Goal: Information Seeking & Learning: Learn about a topic

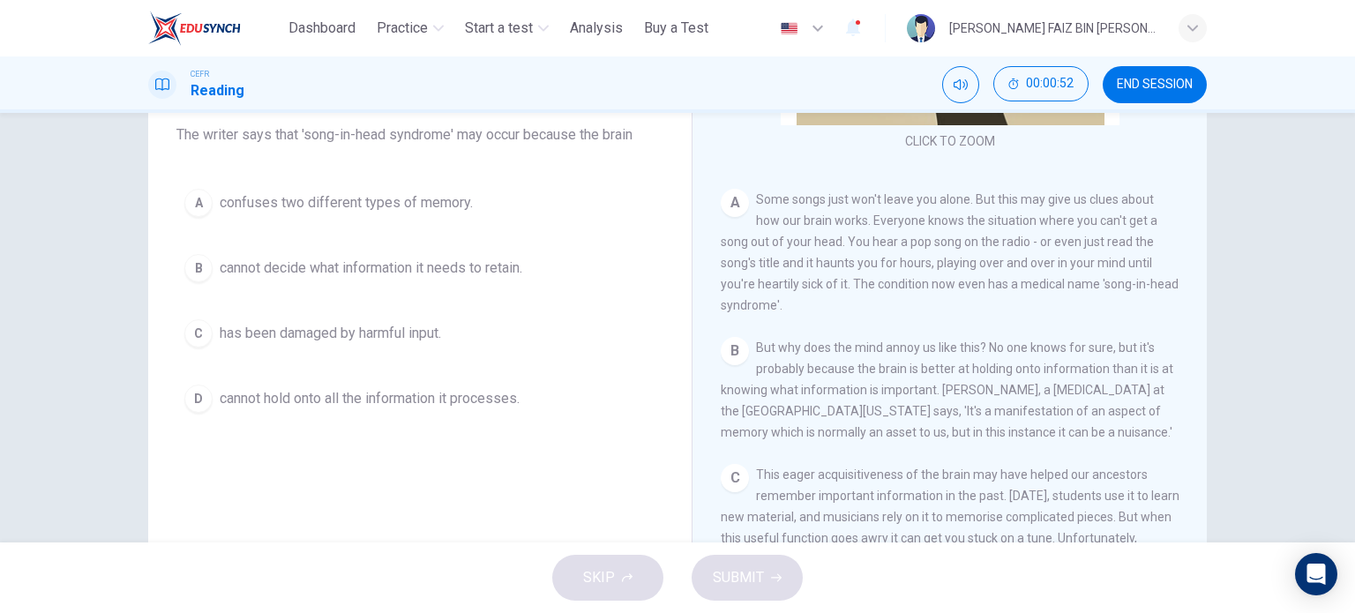
scroll to position [176, 0]
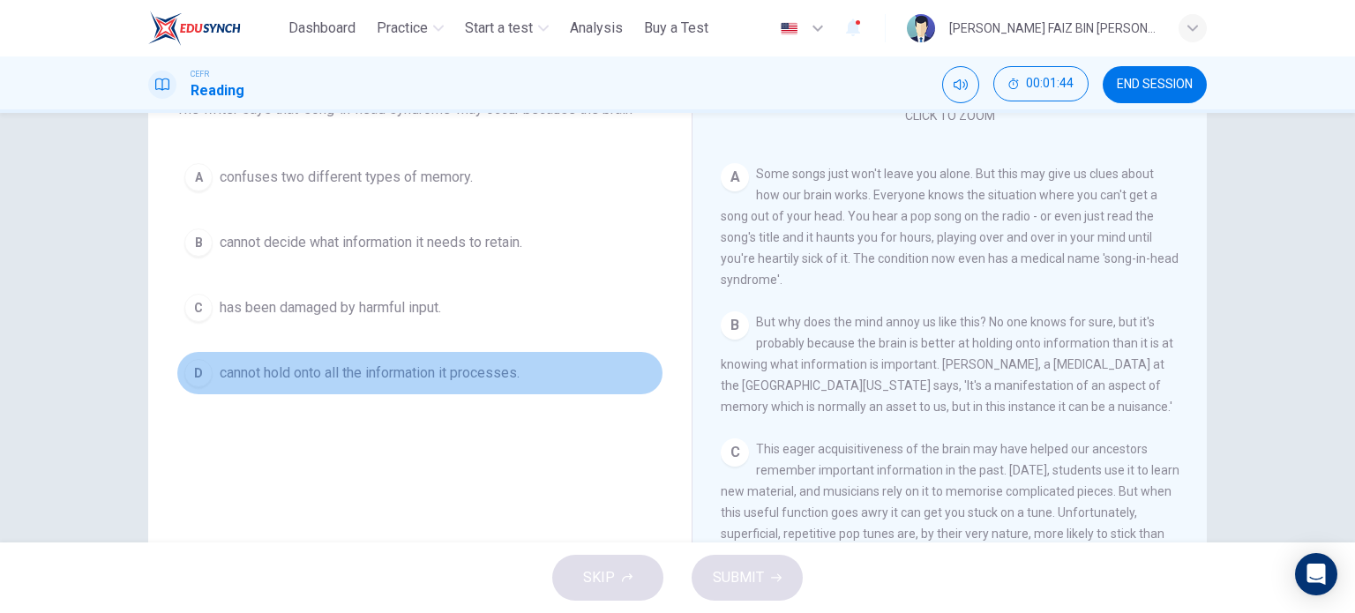
click at [430, 368] on span "cannot hold onto all the information it processes." at bounding box center [370, 373] width 300 height 21
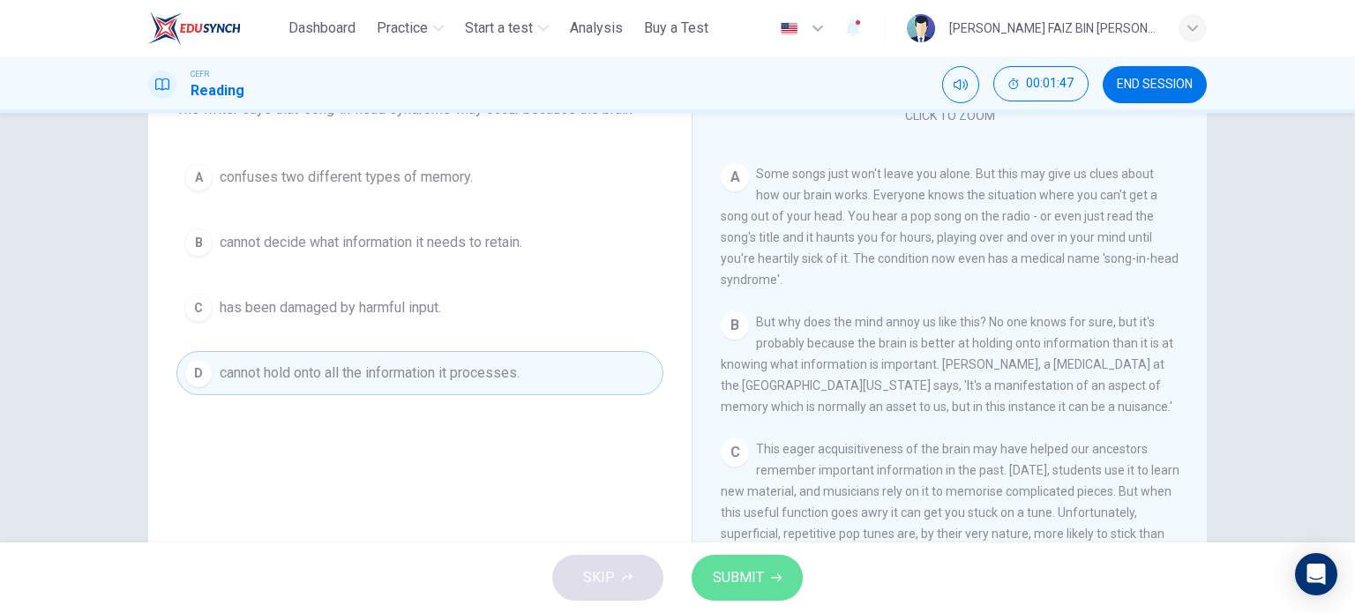
click at [759, 585] on span "SUBMIT" at bounding box center [738, 578] width 51 height 25
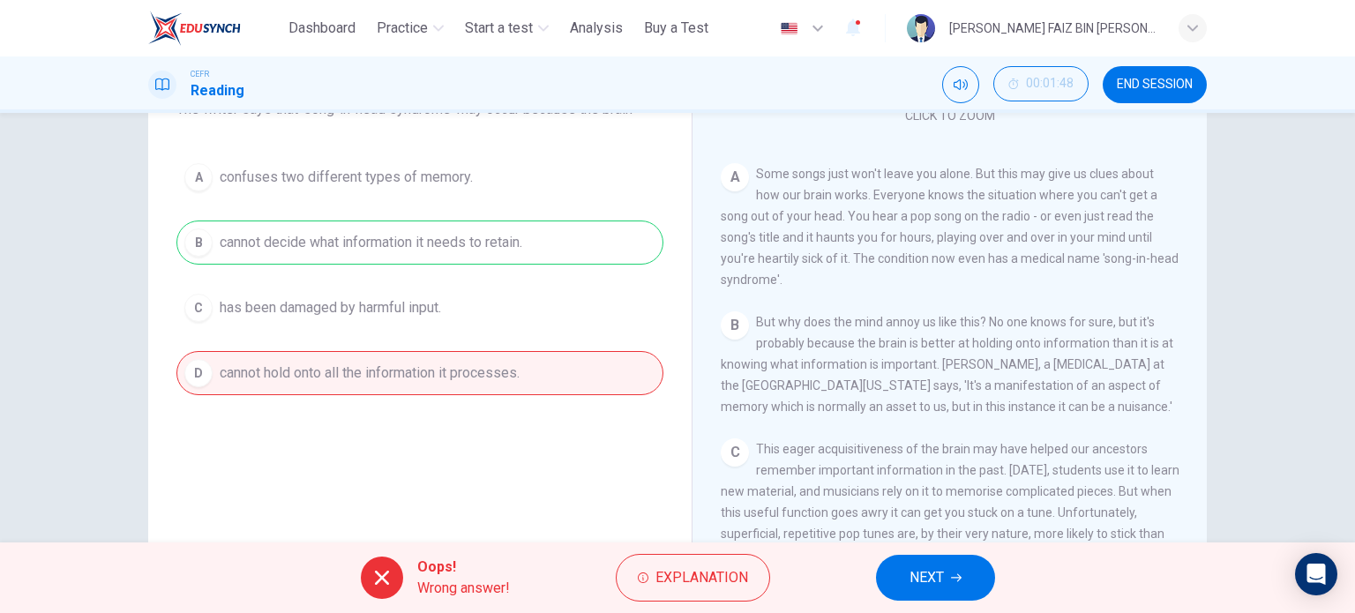
scroll to position [346, 0]
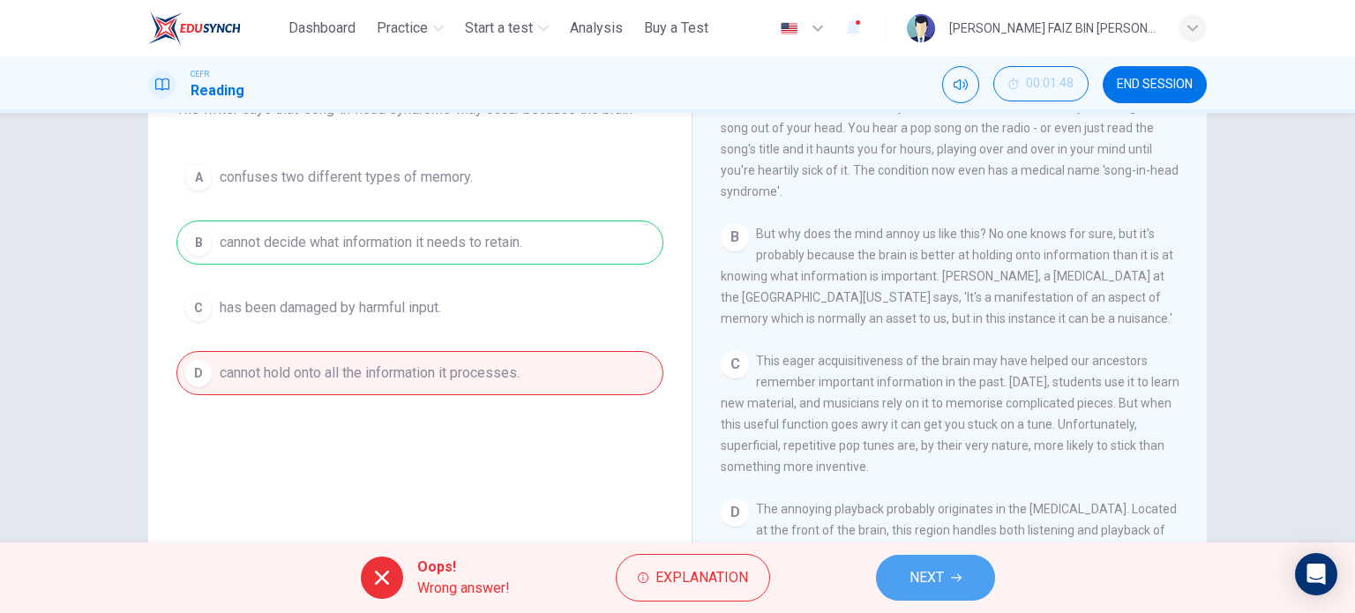
click at [945, 570] on button "NEXT" at bounding box center [935, 578] width 119 height 46
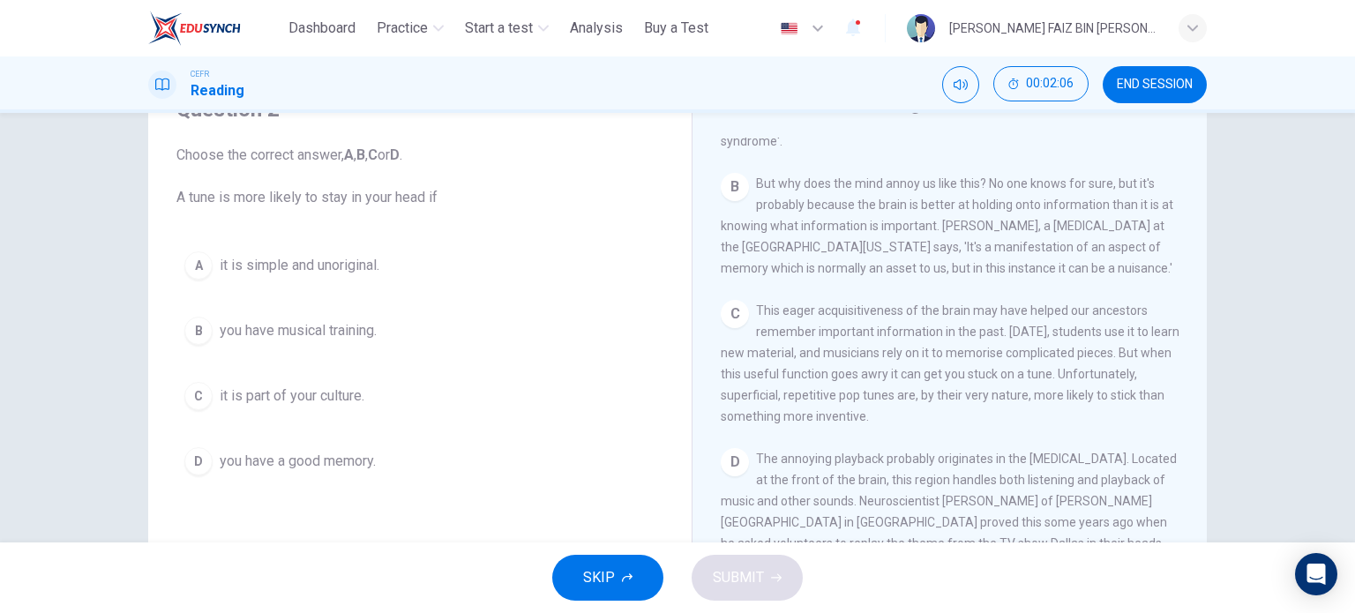
scroll to position [522, 0]
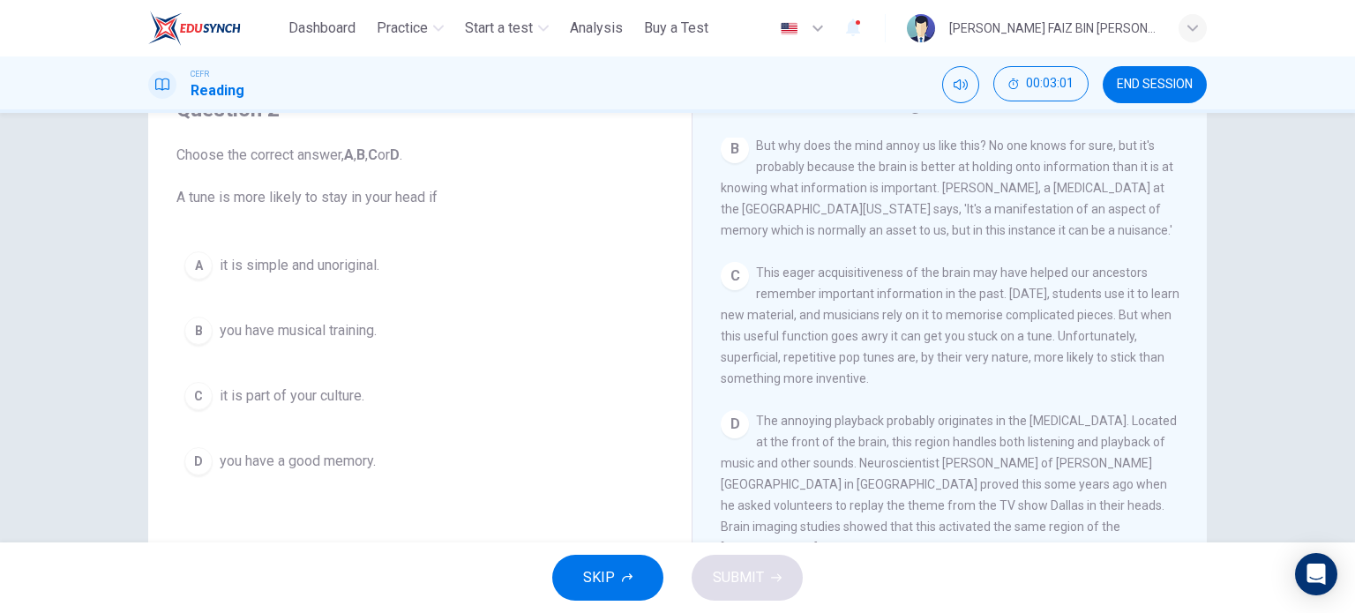
click at [266, 446] on button "D you have a good memory." at bounding box center [419, 461] width 487 height 44
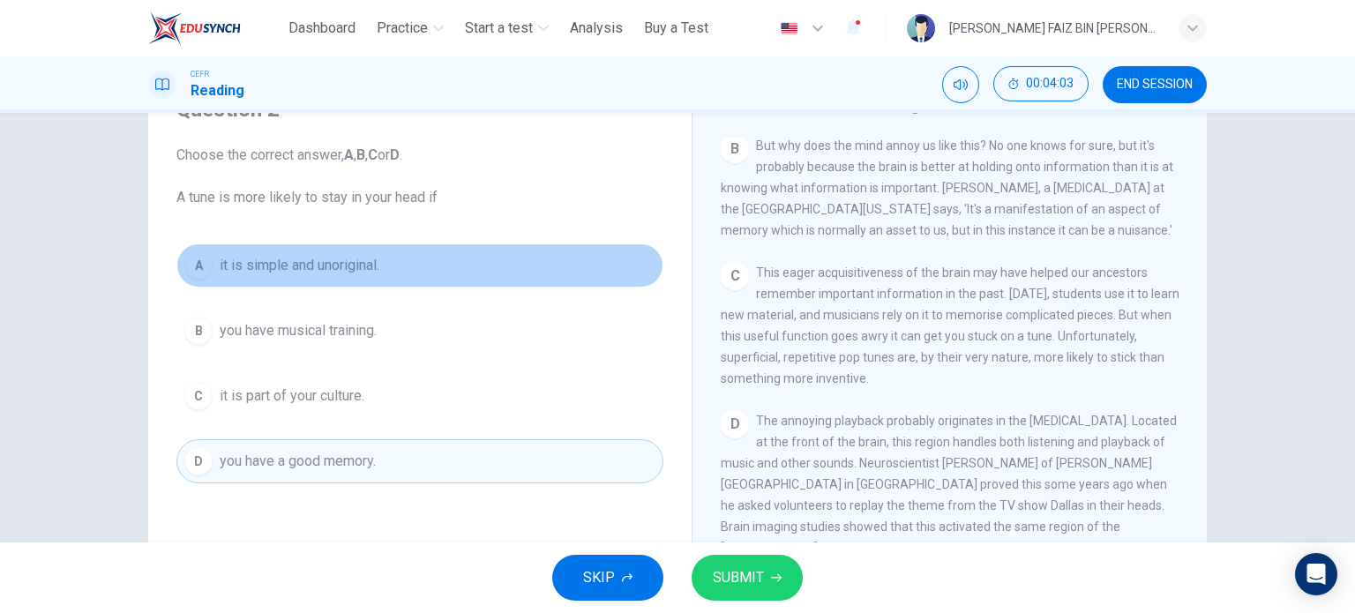
click at [384, 264] on button "A it is simple and unoriginal." at bounding box center [419, 266] width 487 height 44
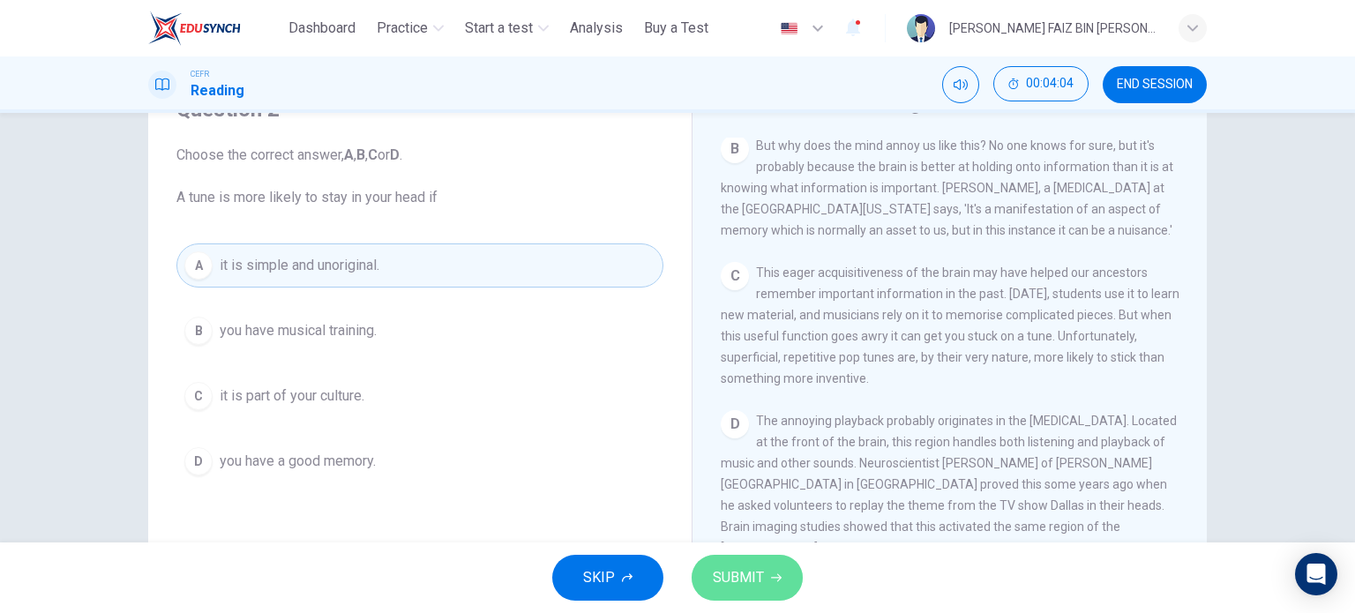
click at [740, 574] on span "SUBMIT" at bounding box center [738, 578] width 51 height 25
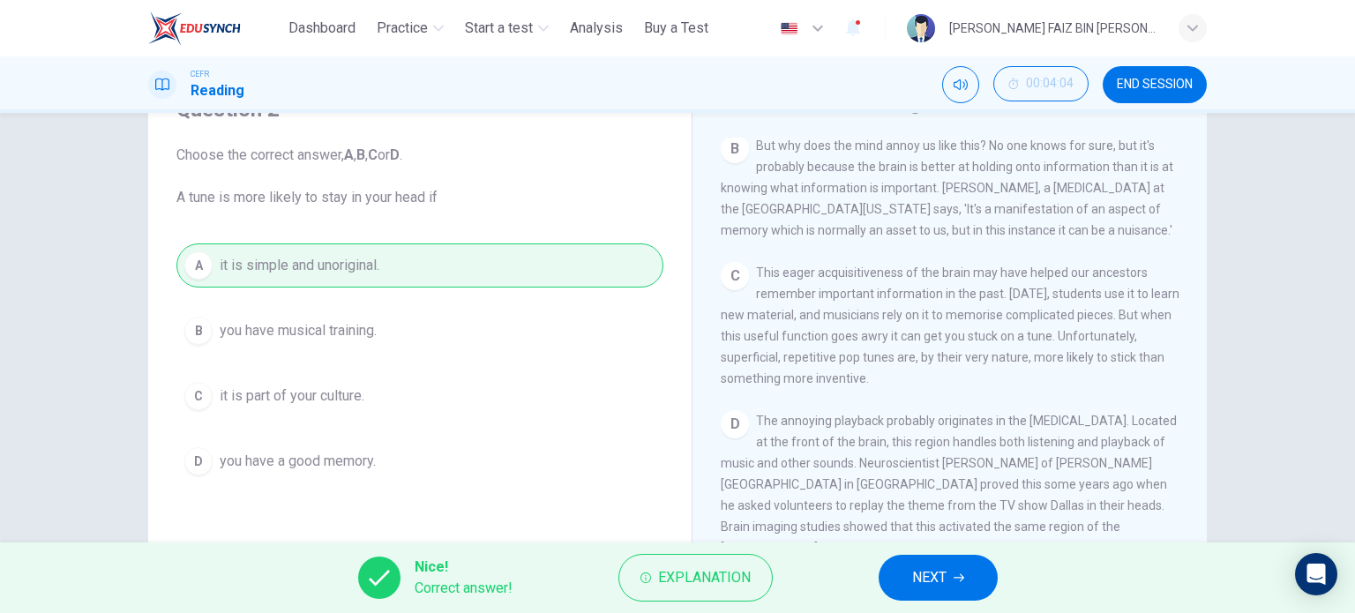
drag, startPoint x: 1122, startPoint y: 370, endPoint x: 1095, endPoint y: 370, distance: 27.4
click at [1095, 370] on span "This eager acquisitiveness of the brain may have helped our ancestors remember …" at bounding box center [950, 326] width 459 height 120
click at [952, 579] on button "NEXT" at bounding box center [938, 578] width 119 height 46
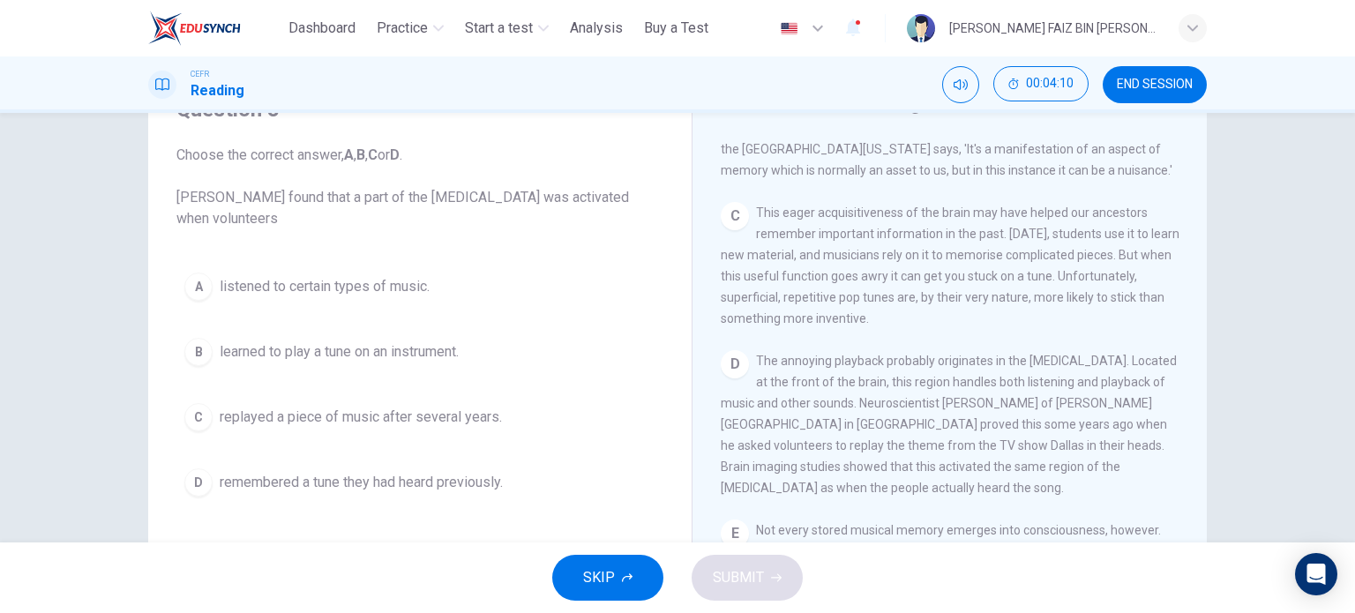
scroll to position [611, 0]
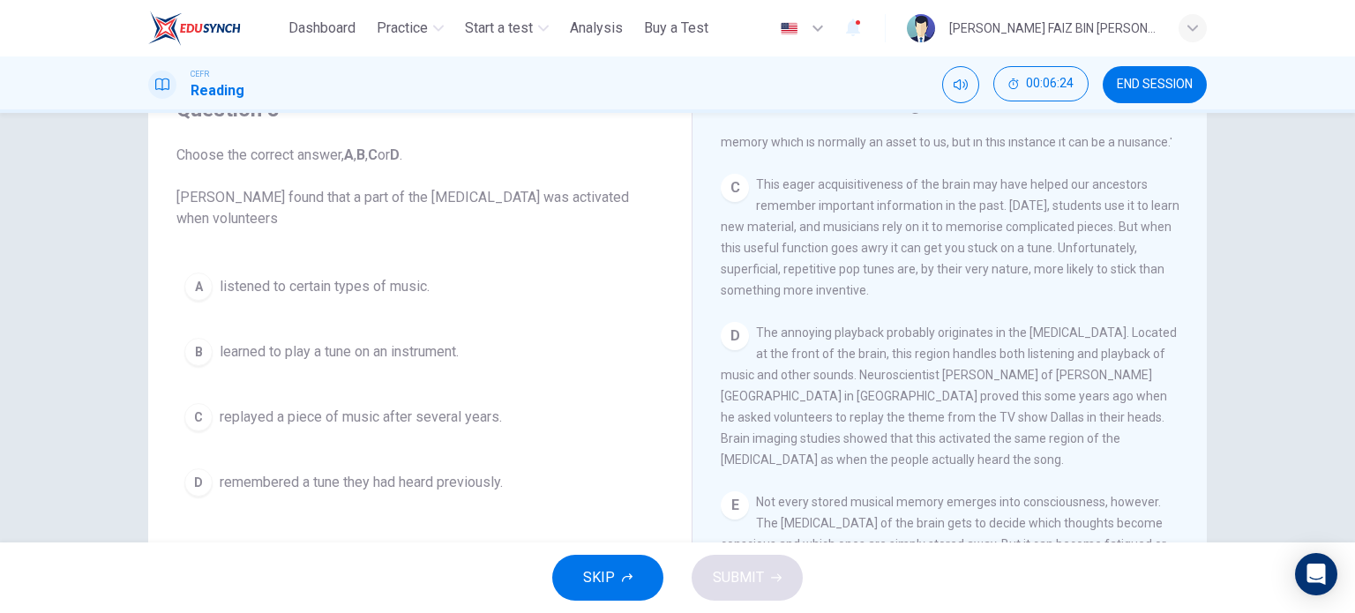
click at [179, 411] on button "C replayed a piece of music after several years." at bounding box center [419, 417] width 487 height 44
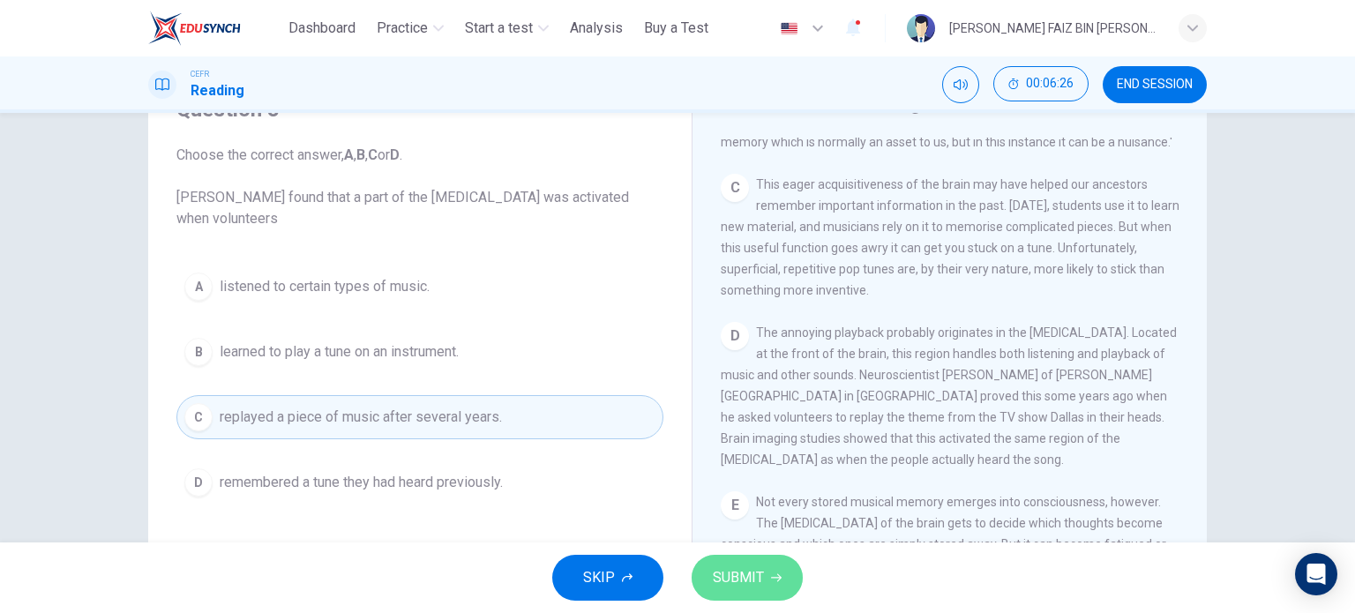
click at [737, 581] on span "SUBMIT" at bounding box center [738, 578] width 51 height 25
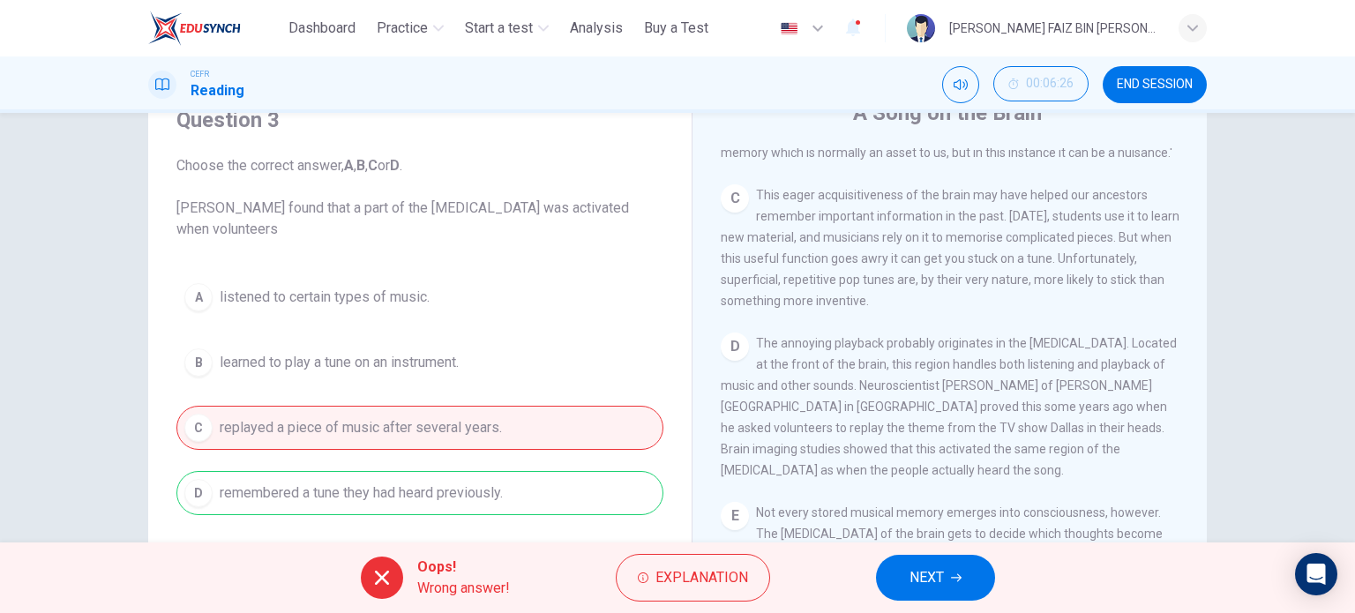
scroll to position [166, 0]
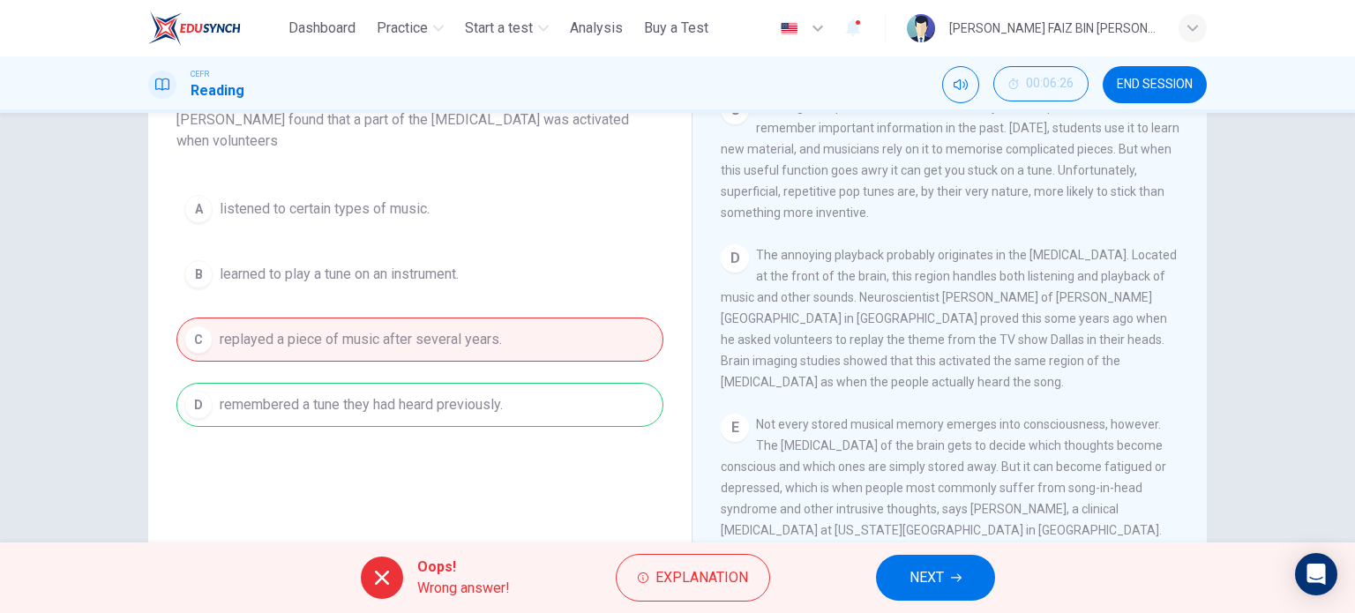
click at [950, 575] on button "NEXT" at bounding box center [935, 578] width 119 height 46
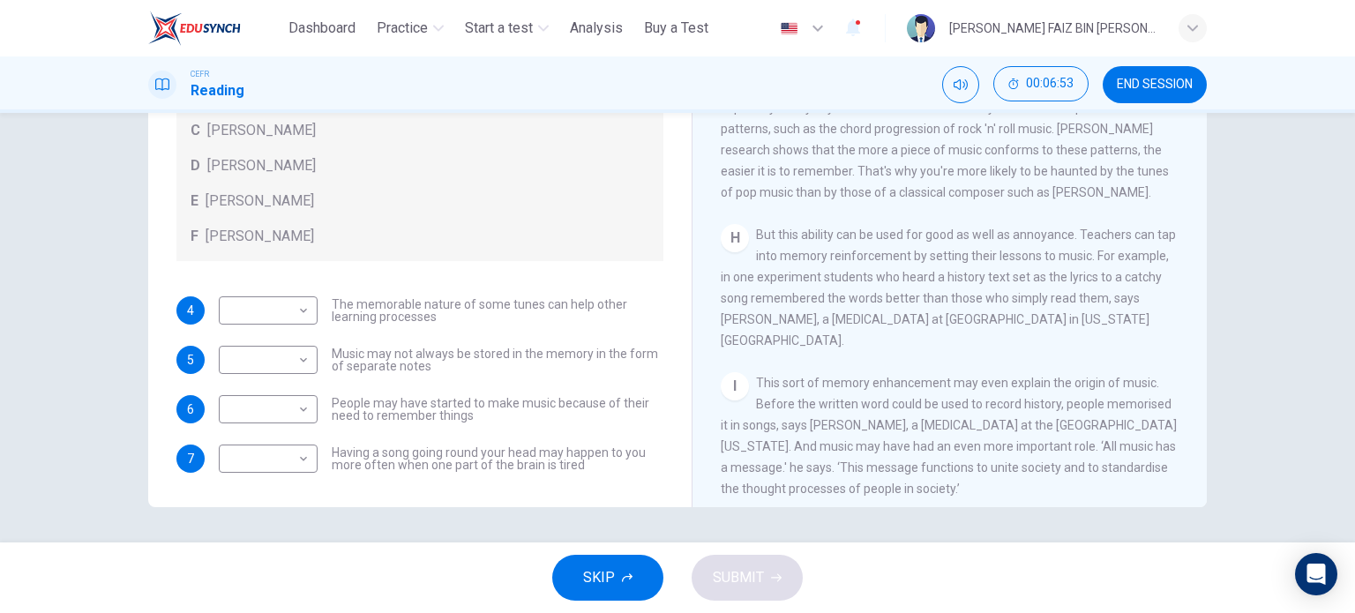
scroll to position [1405, 0]
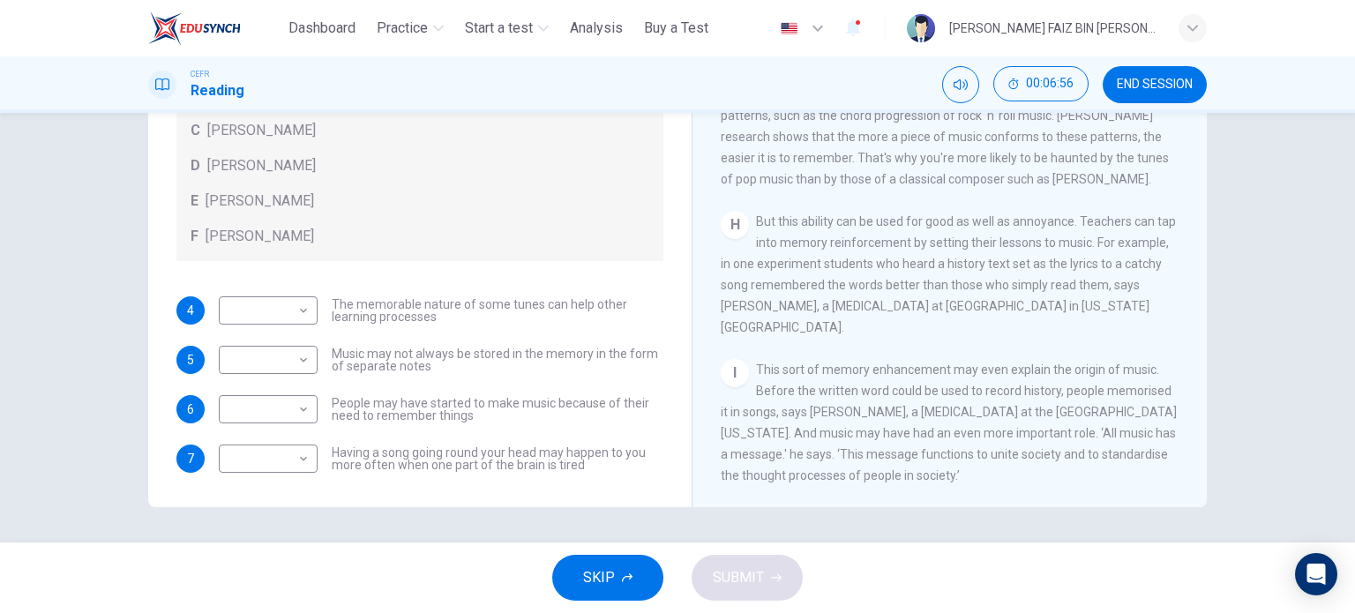
click at [604, 567] on span "SKIP" at bounding box center [599, 578] width 32 height 25
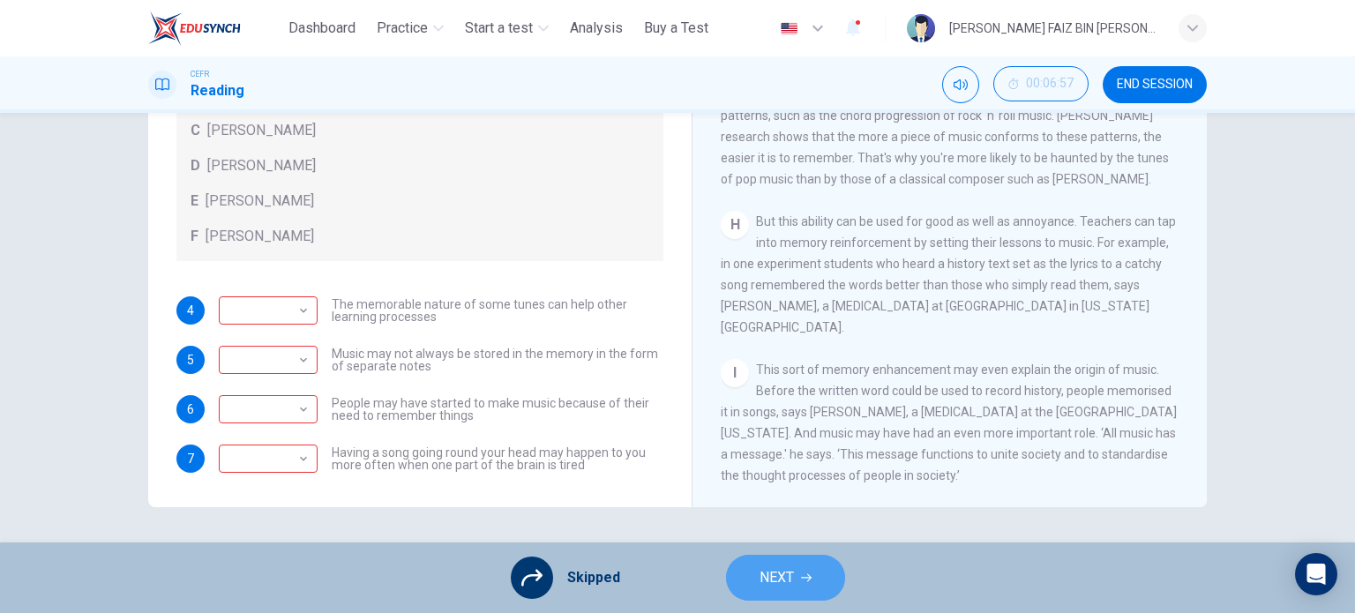
click at [785, 564] on button "NEXT" at bounding box center [785, 578] width 119 height 46
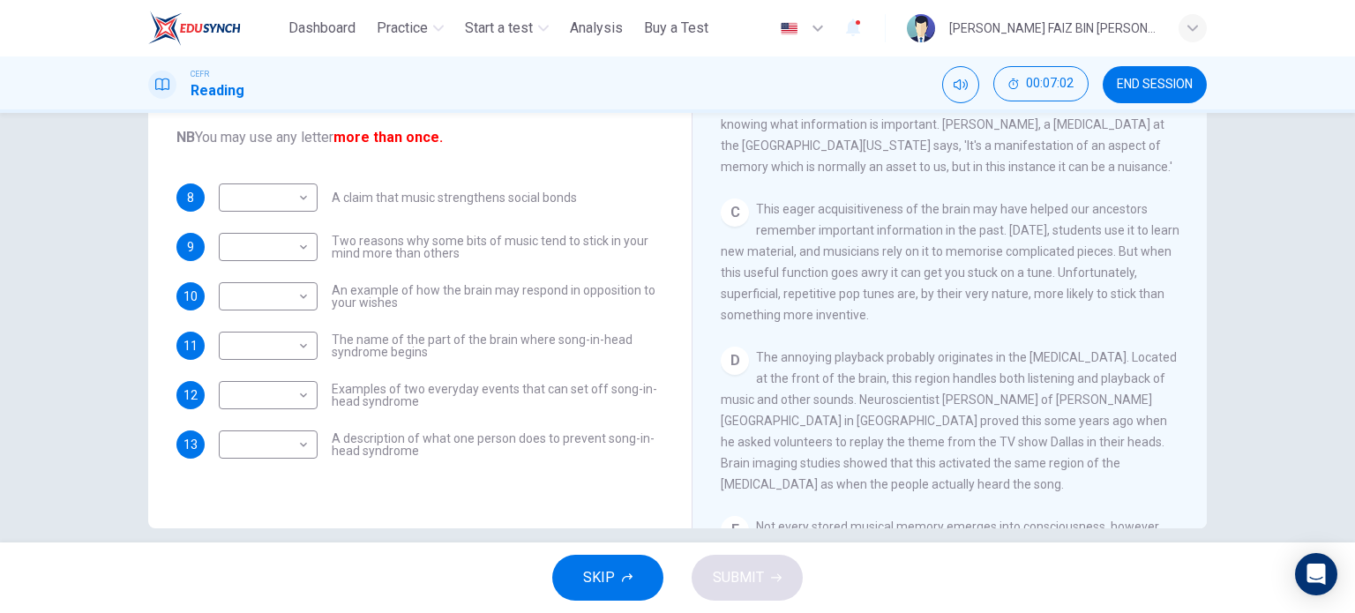
scroll to position [254, 0]
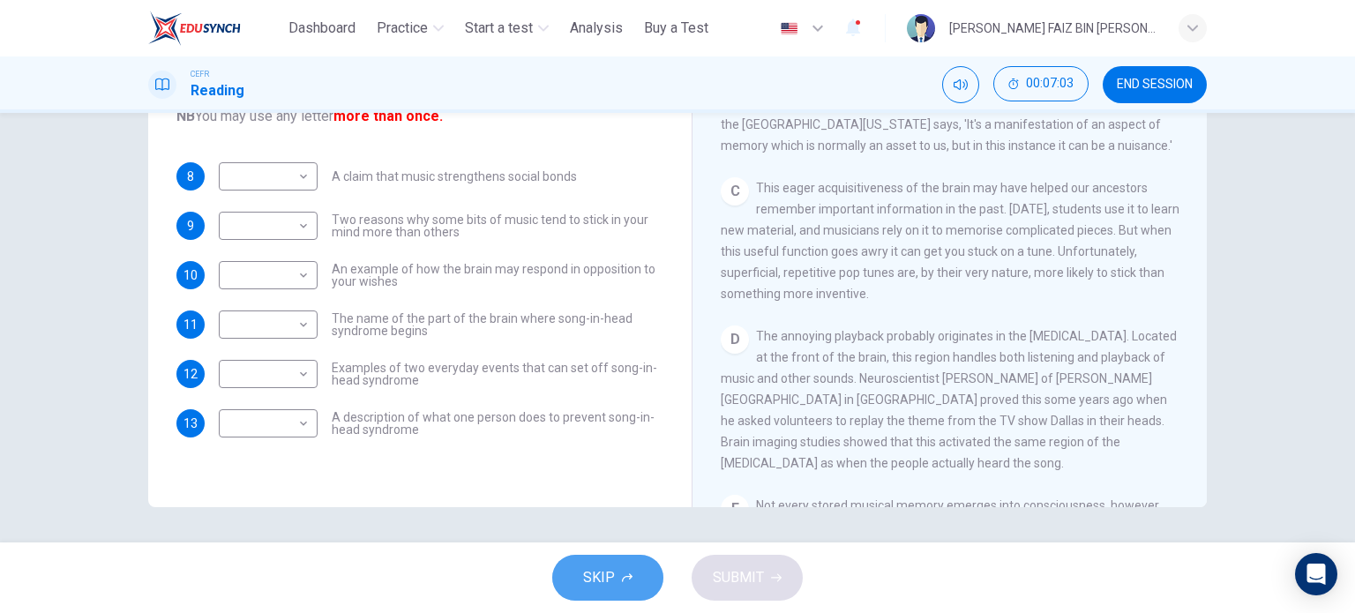
click at [604, 592] on button "SKIP" at bounding box center [607, 578] width 111 height 46
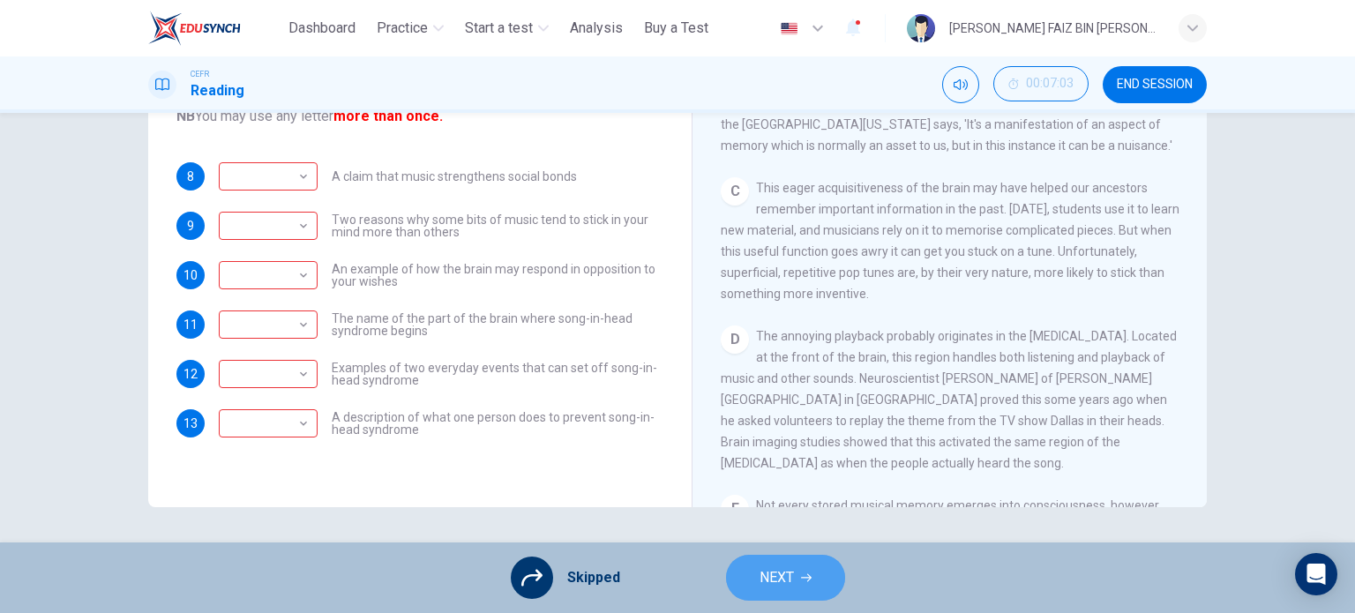
click at [783, 566] on button "NEXT" at bounding box center [785, 578] width 119 height 46
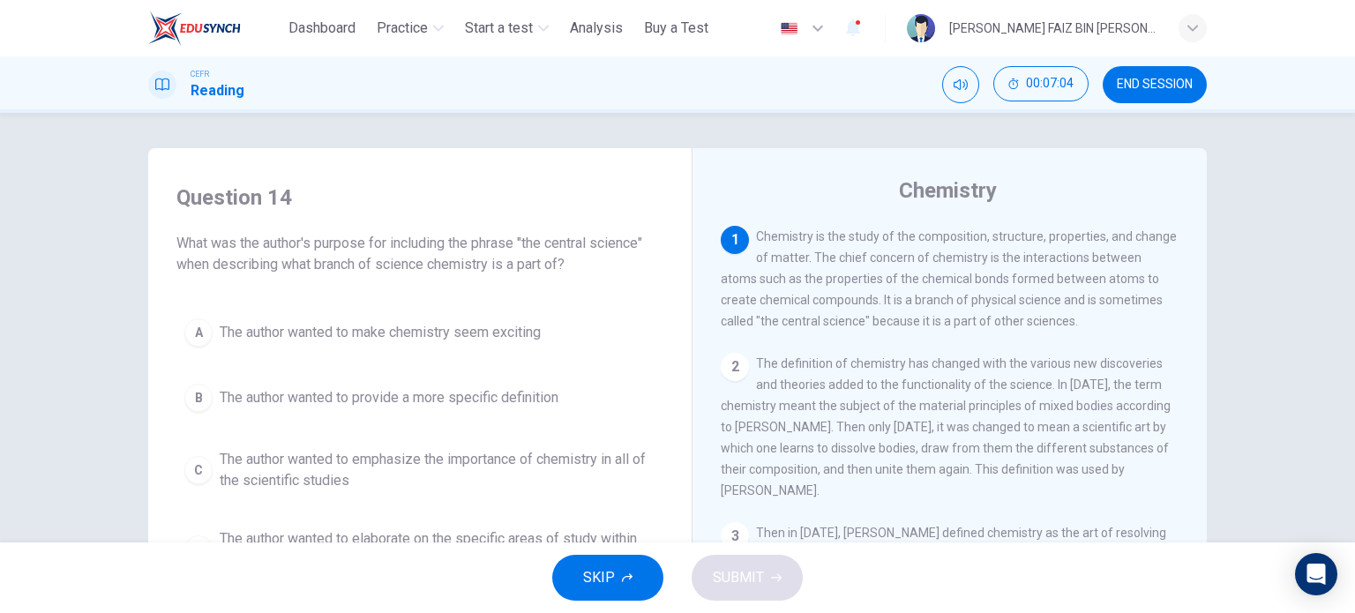
click at [1169, 93] on button "END SESSION" at bounding box center [1155, 84] width 104 height 37
